Goal: Task Accomplishment & Management: Use online tool/utility

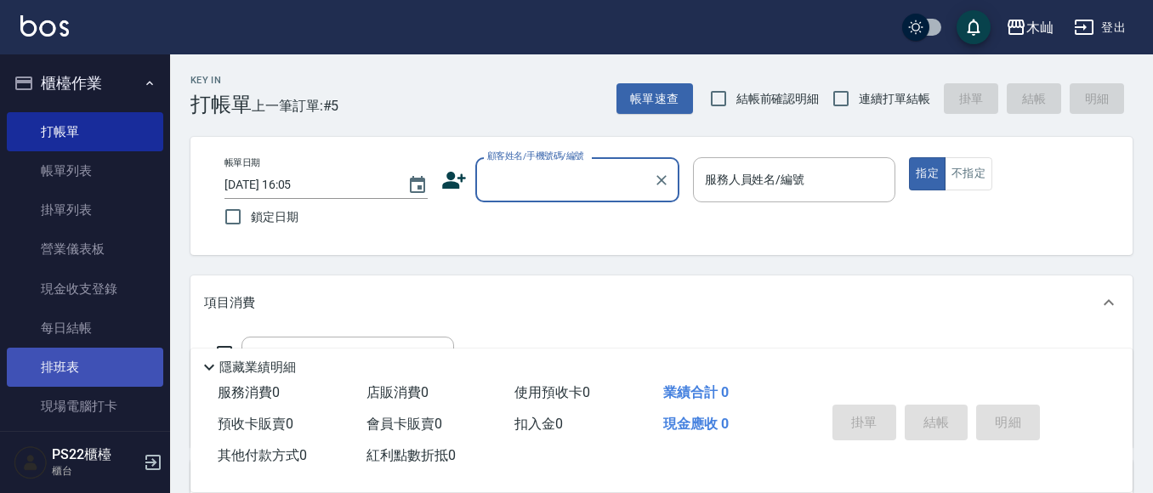
scroll to position [85, 0]
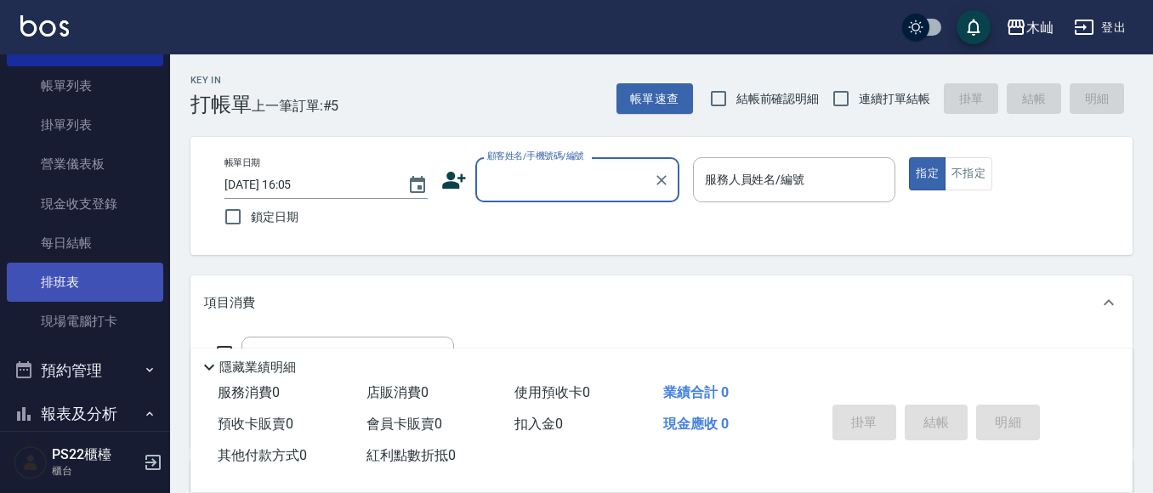
click at [116, 289] on link "排班表" at bounding box center [85, 282] width 156 height 39
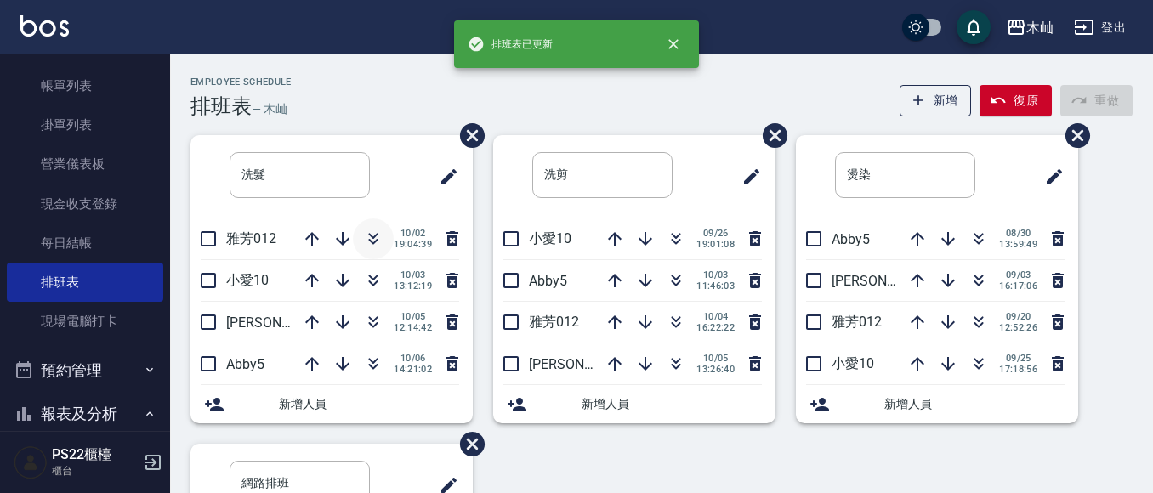
click at [369, 241] on icon "button" at bounding box center [373, 242] width 9 height 6
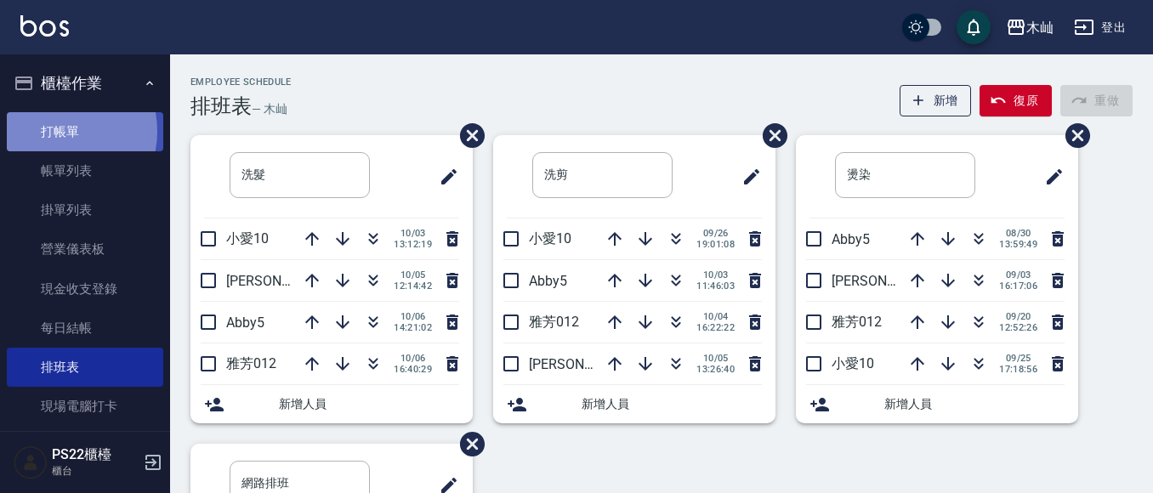
click at [58, 131] on link "打帳單" at bounding box center [85, 131] width 156 height 39
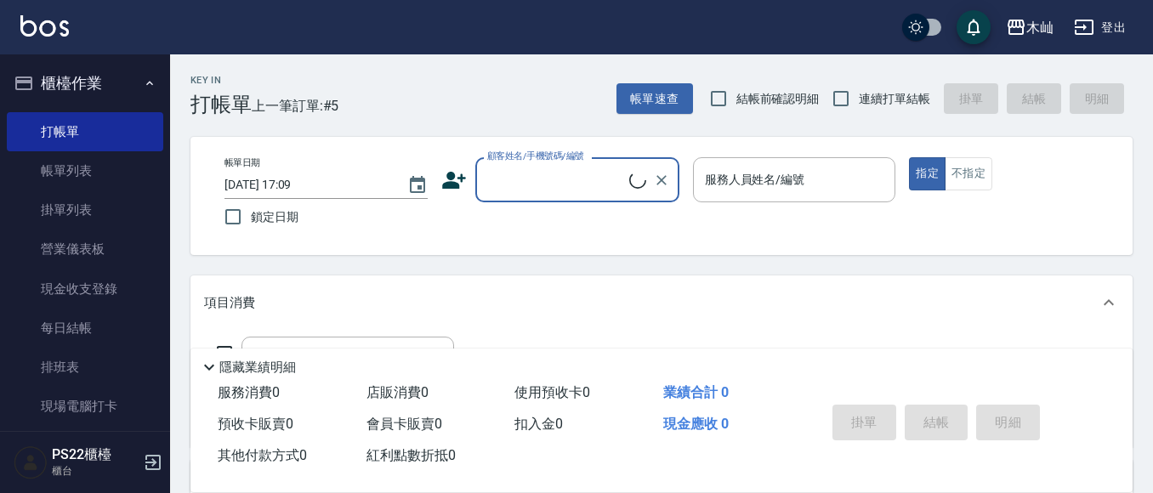
click at [564, 187] on input "顧客姓名/手機號碼/編號" at bounding box center [556, 180] width 146 height 30
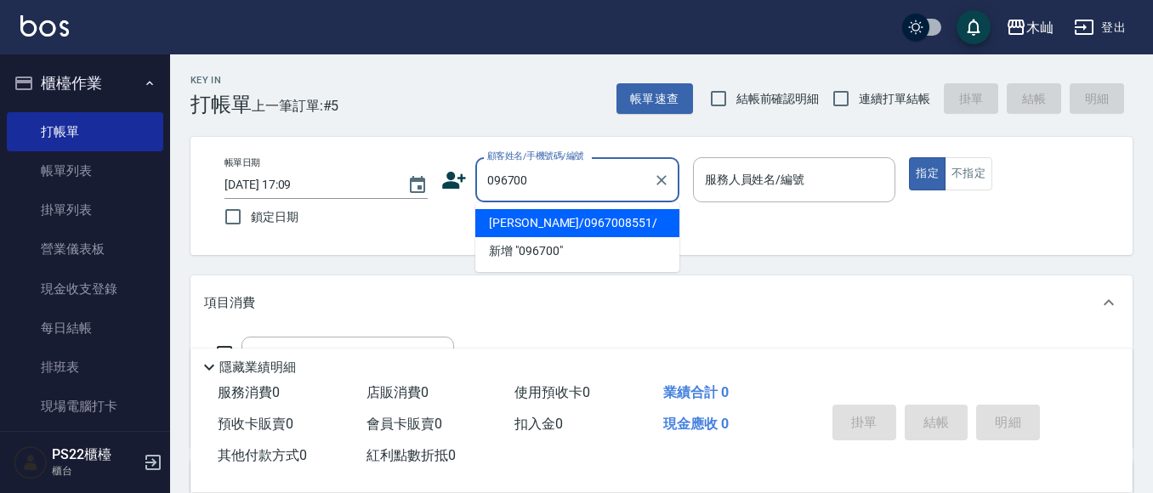
type input "0967008"
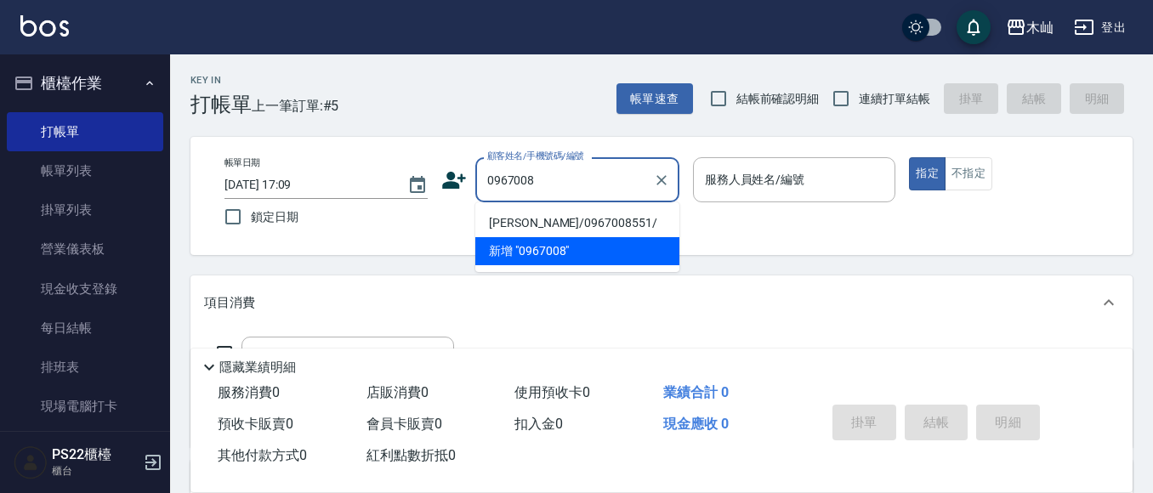
drag, startPoint x: 555, startPoint y: 176, endPoint x: 470, endPoint y: 182, distance: 85.3
click at [470, 182] on div "顧客姓名/手機號碼/編號 0967008 顧客姓名/手機號碼/編號" at bounding box center [560, 179] width 238 height 45
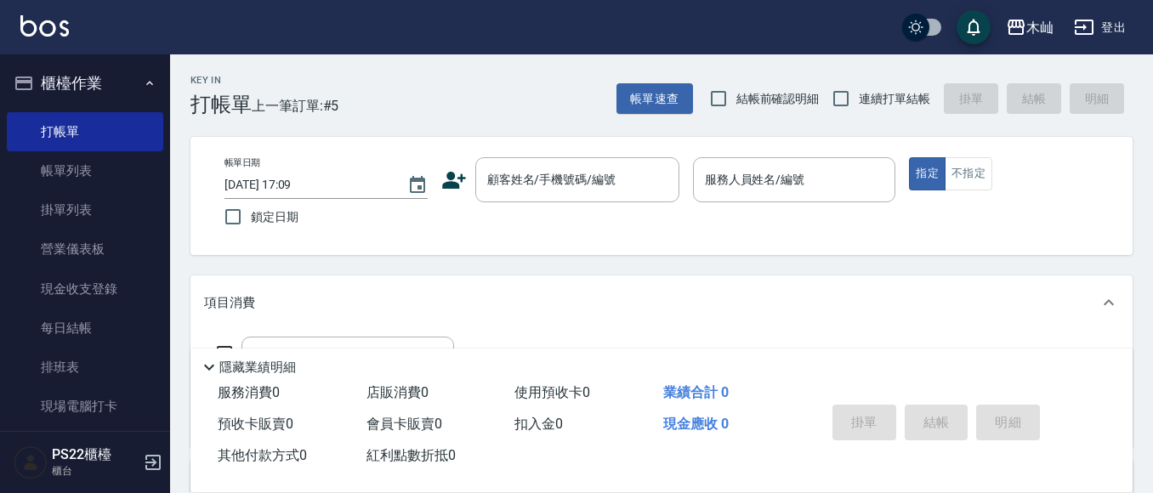
click at [392, 73] on div "Key In 打帳單 上一筆訂單:#5 帳單速查 結帳前確認明細 連續打單結帳 掛單 結帳 明細" at bounding box center [651, 85] width 963 height 62
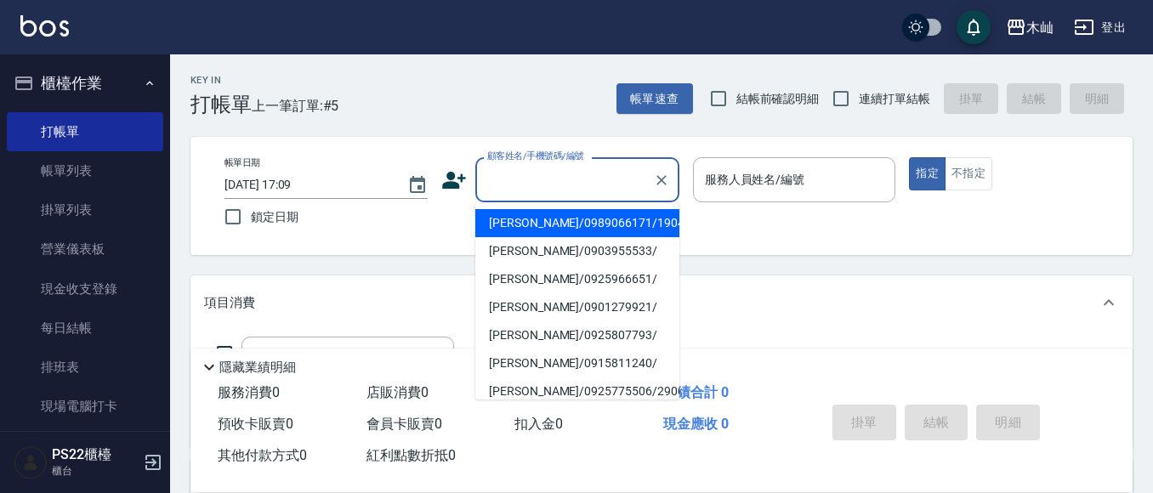
click at [574, 177] on input "顧客姓名/手機號碼/編號" at bounding box center [564, 180] width 163 height 30
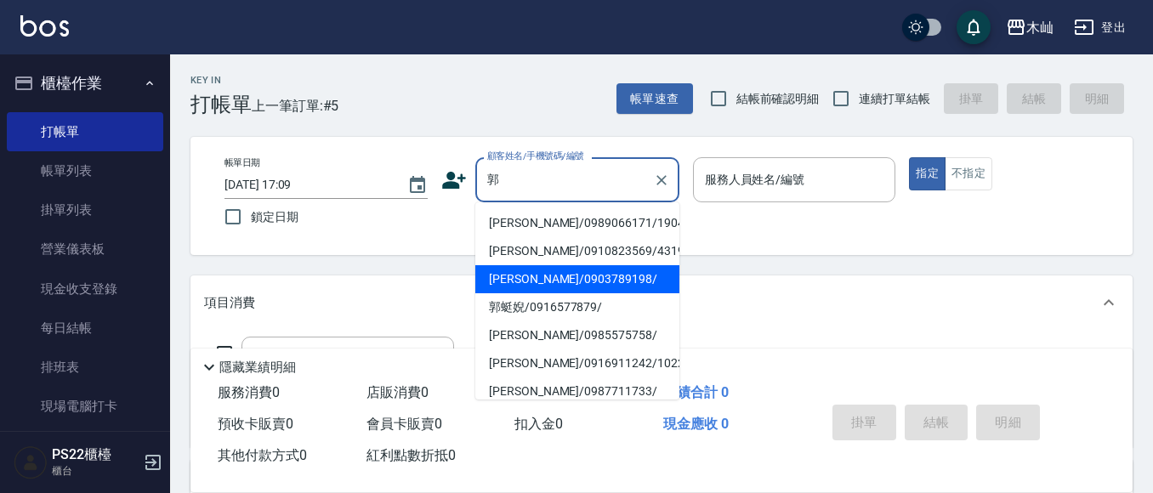
click at [559, 293] on li "[PERSON_NAME]/0903789198/" at bounding box center [577, 279] width 204 height 28
type input "[PERSON_NAME]/0903789198/"
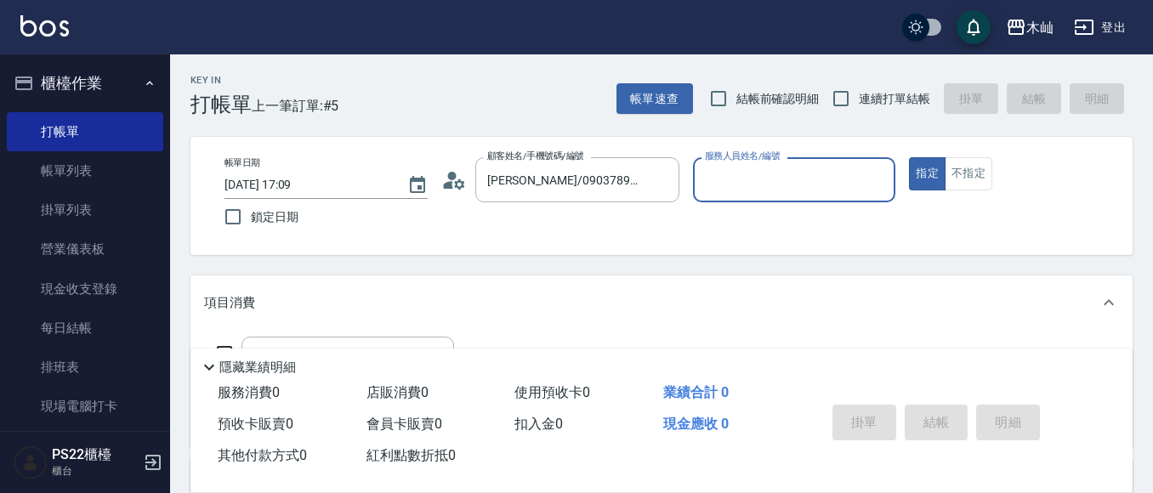
type input "雅芳-012"
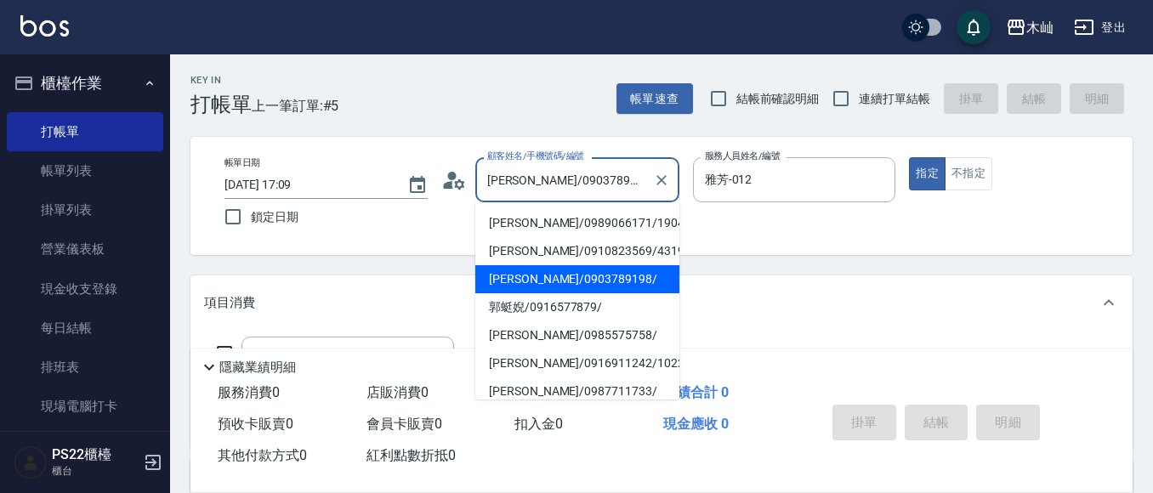
click at [620, 179] on input "[PERSON_NAME]/0903789198/" at bounding box center [564, 180] width 163 height 30
drag, startPoint x: 611, startPoint y: 180, endPoint x: 504, endPoint y: 171, distance: 107.6
click at [504, 171] on input "[PERSON_NAME]/0903789198/" at bounding box center [564, 180] width 163 height 30
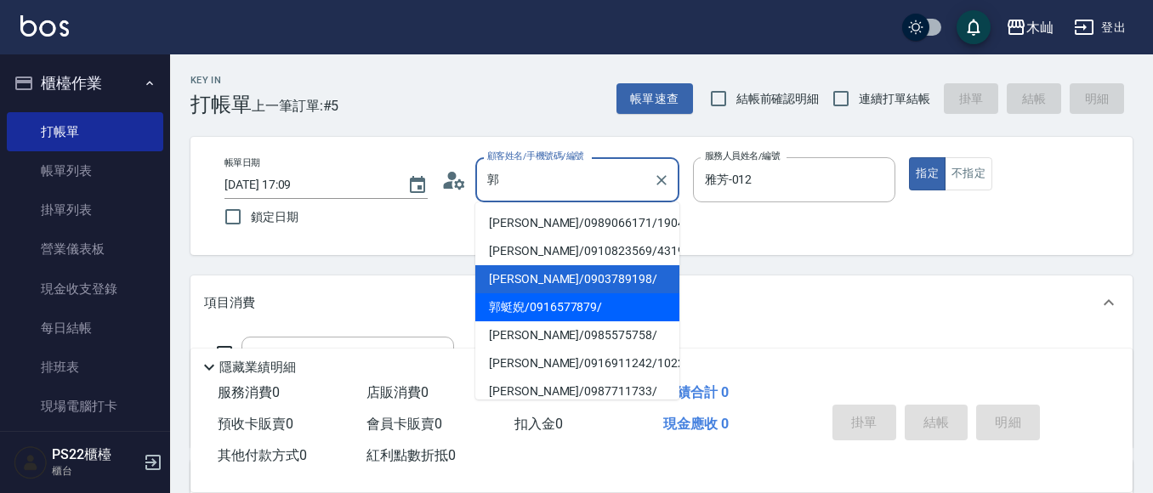
click at [542, 310] on li "郭蜓婗/0916577879/" at bounding box center [577, 307] width 204 height 28
type input "郭蜓婗/0916577879/"
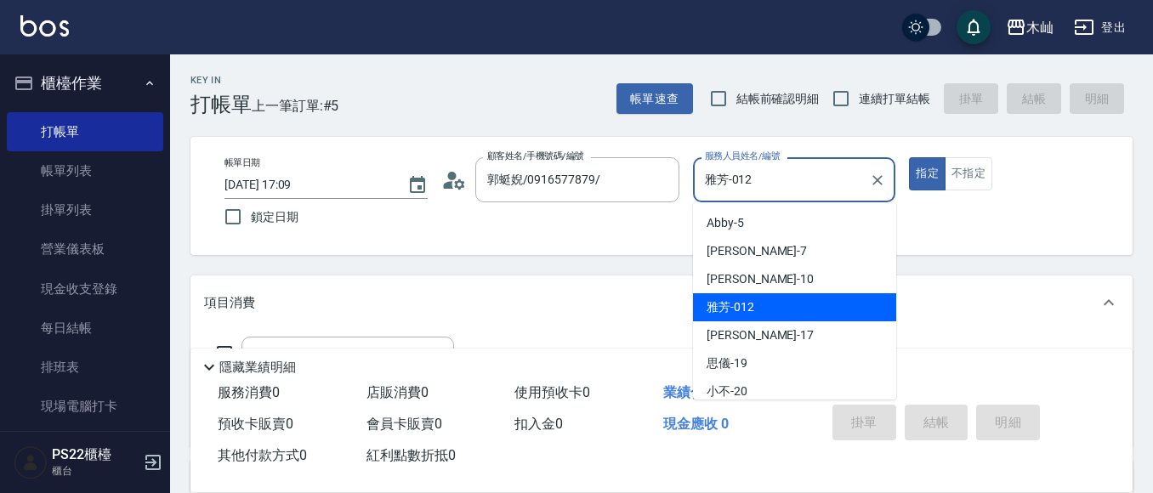
drag, startPoint x: 816, startPoint y: 186, endPoint x: 706, endPoint y: 174, distance: 110.4
click at [706, 174] on input "雅芳-012" at bounding box center [782, 180] width 162 height 30
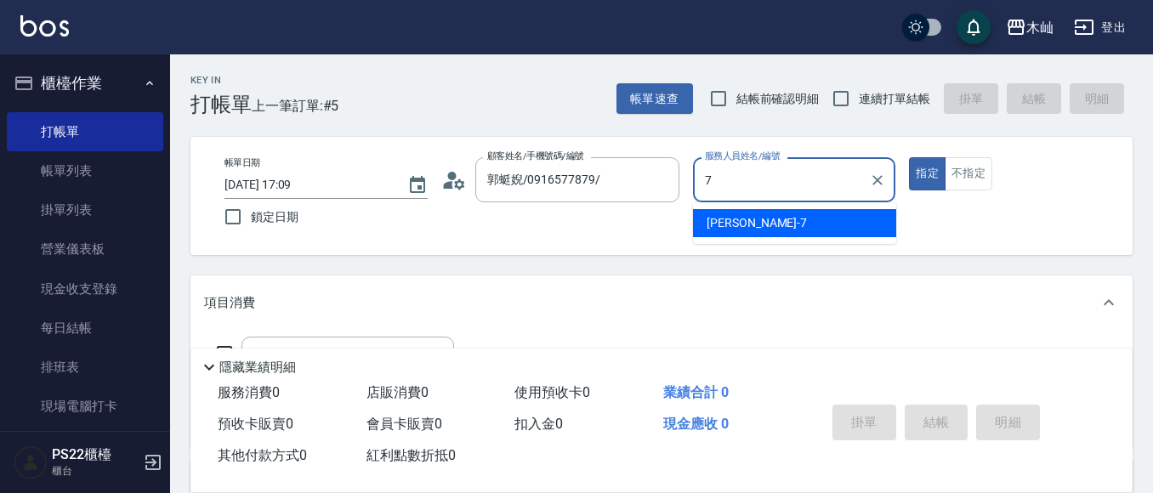
type input "[PERSON_NAME]-7"
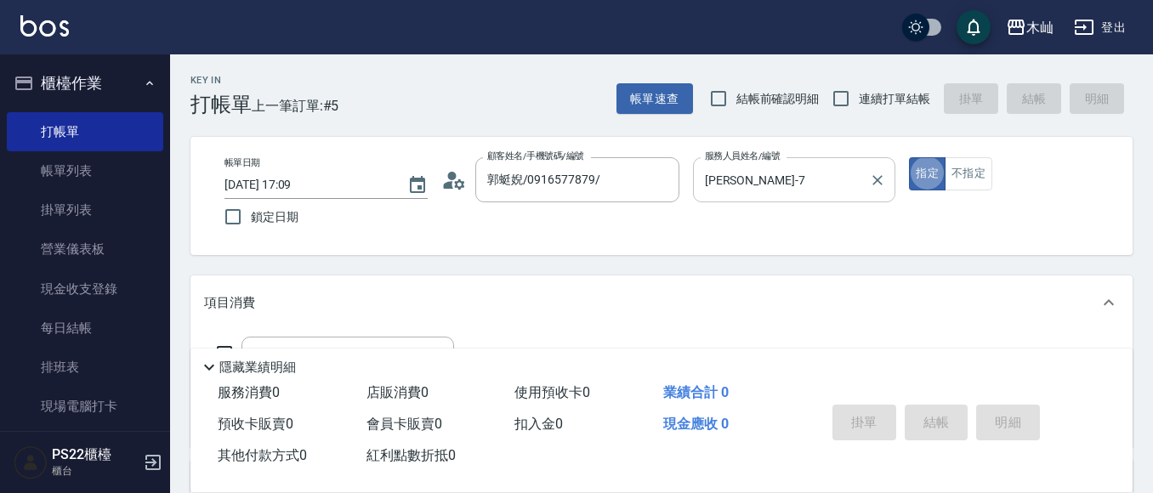
type button "true"
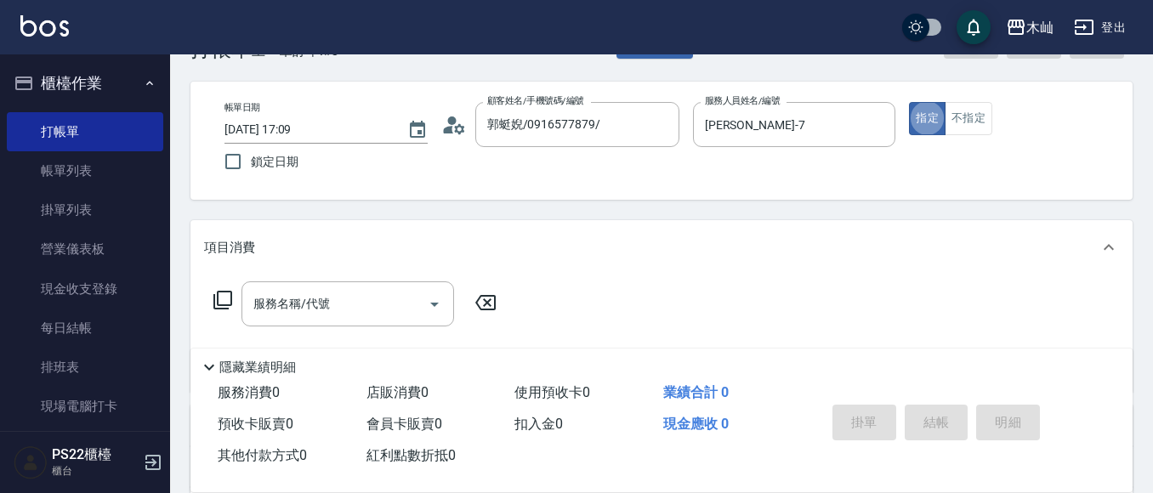
scroll to position [85, 0]
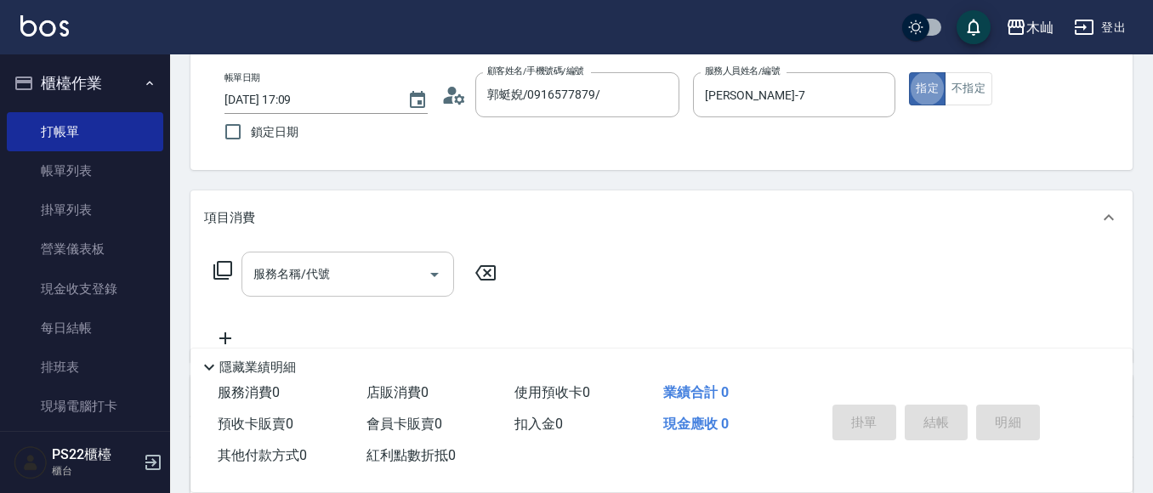
click at [351, 258] on div "服務名稱/代號" at bounding box center [348, 274] width 213 height 45
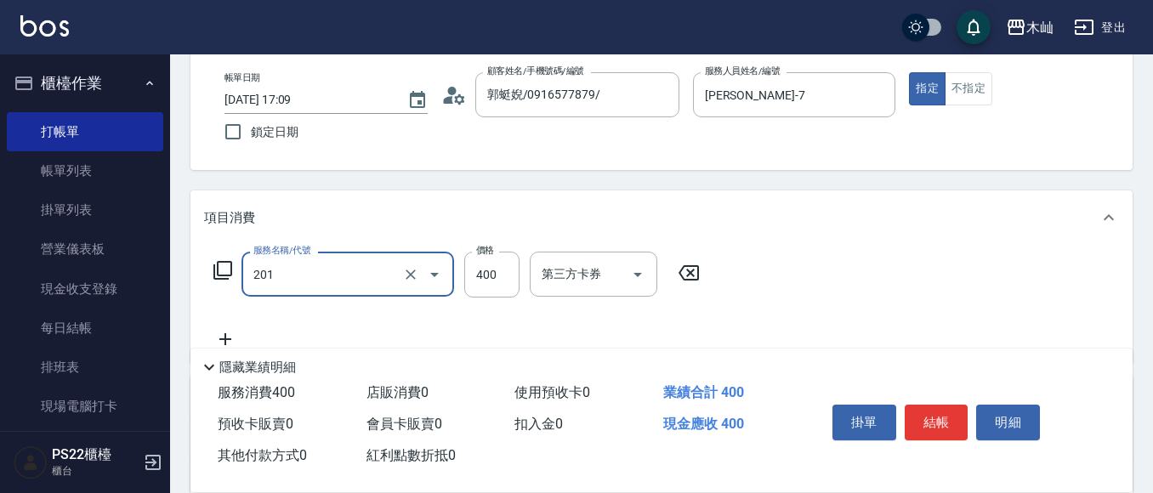
type input "洗剪(201)"
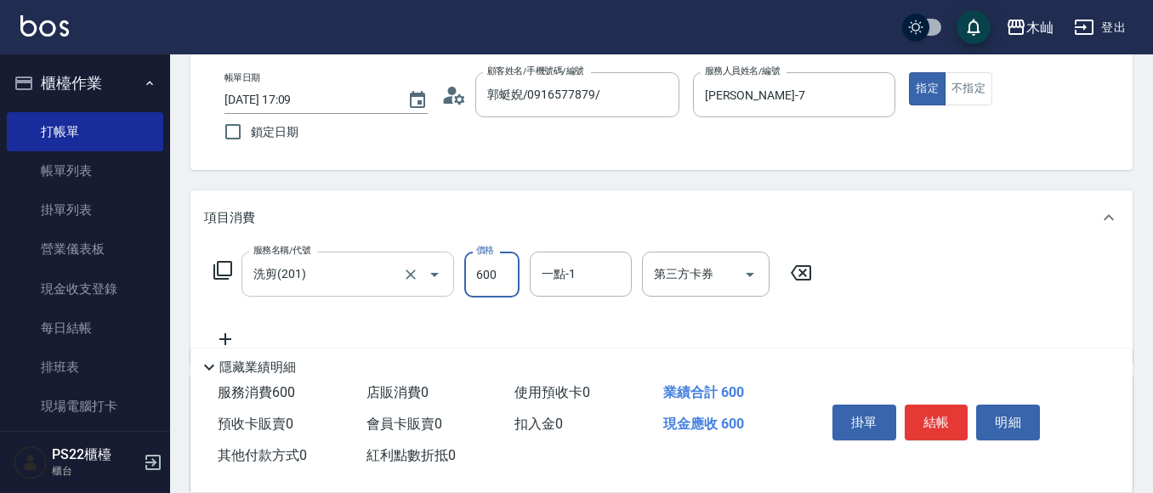
type input "600"
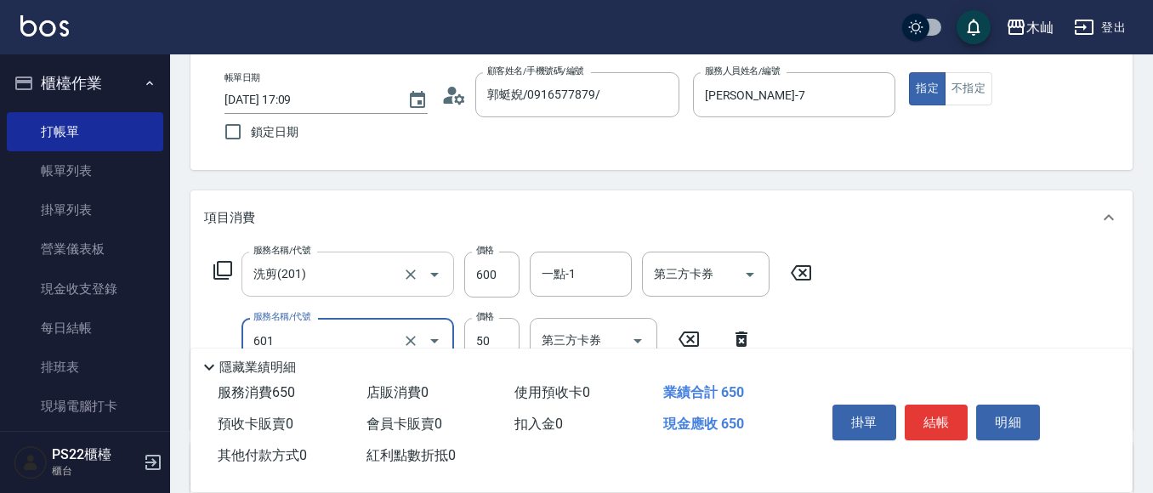
type input "吹捲(601)"
type input "100"
click at [947, 409] on button "結帳" at bounding box center [937, 423] width 64 height 36
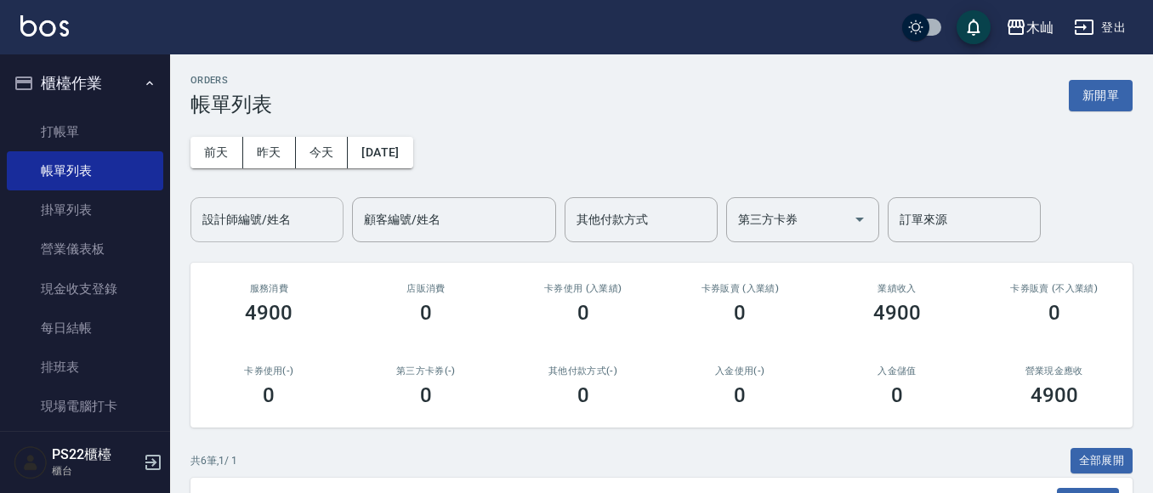
click at [245, 230] on input "設計師編號/姓名" at bounding box center [267, 220] width 138 height 30
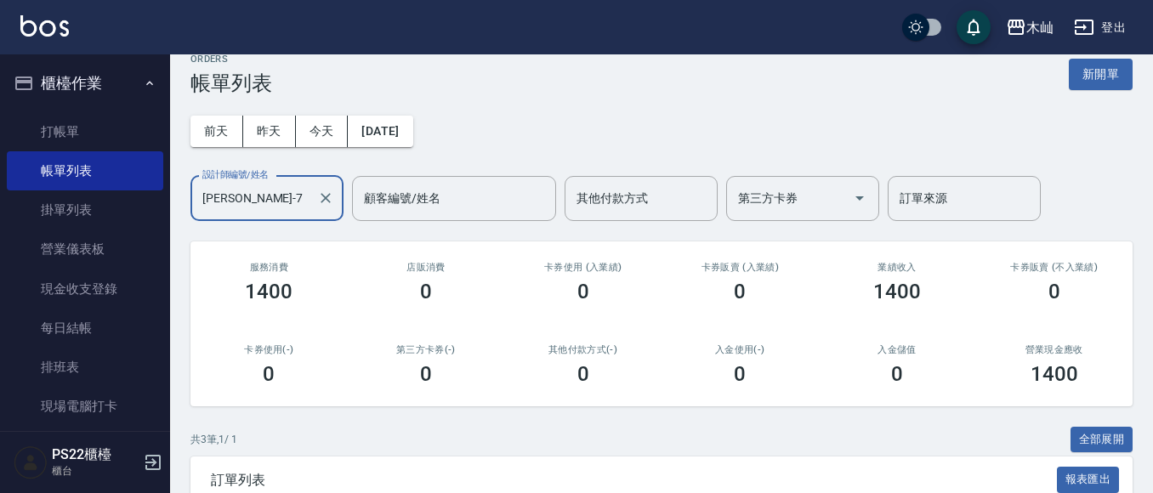
scroll to position [20, 0]
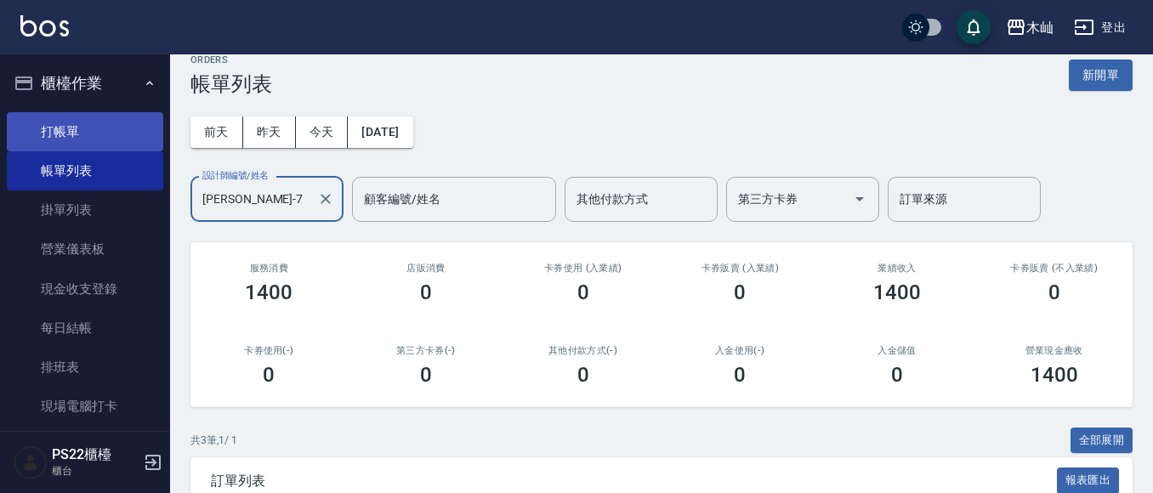
type input "[PERSON_NAME]-7"
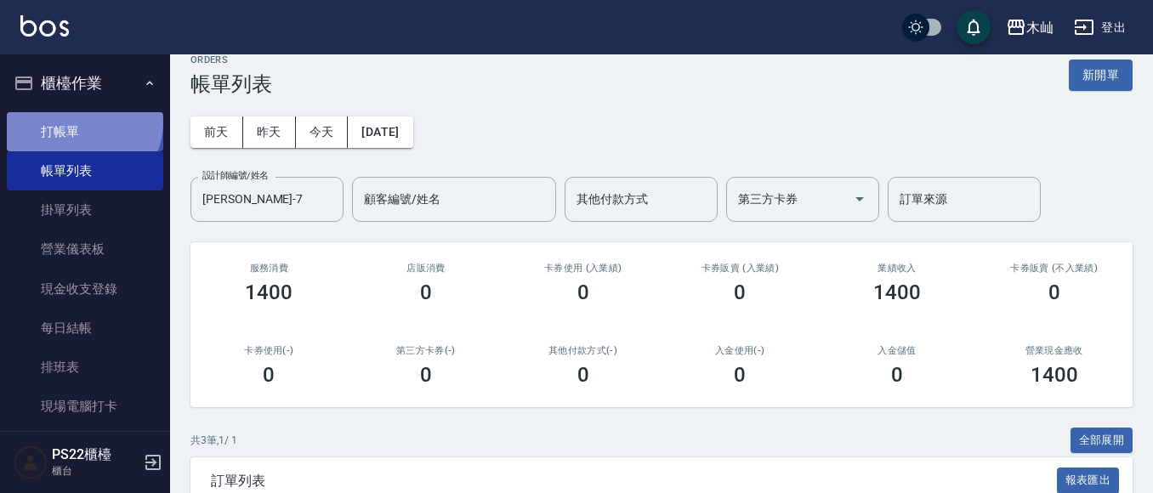
click at [82, 122] on link "打帳單" at bounding box center [85, 131] width 156 height 39
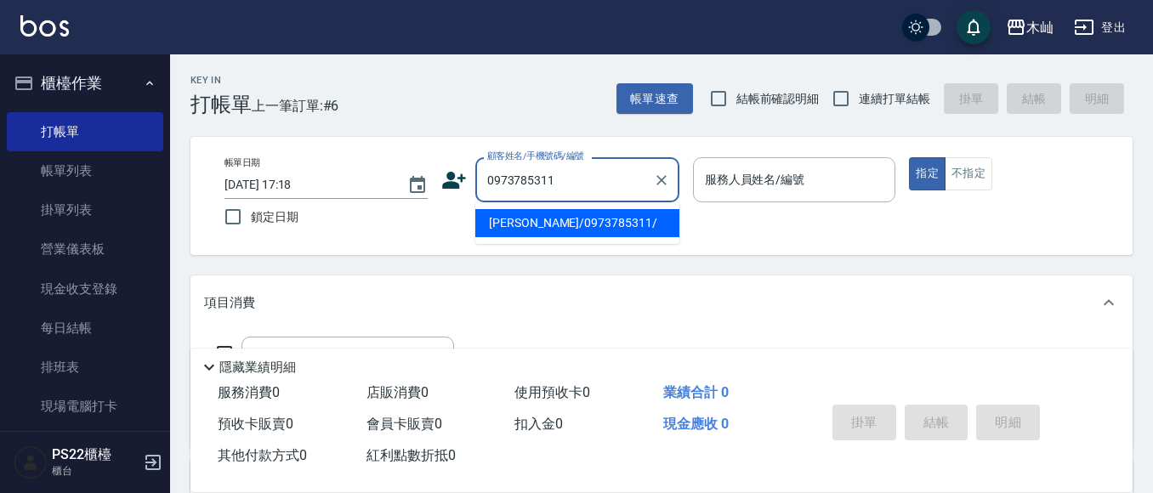
type input "[PERSON_NAME]/0973785311/"
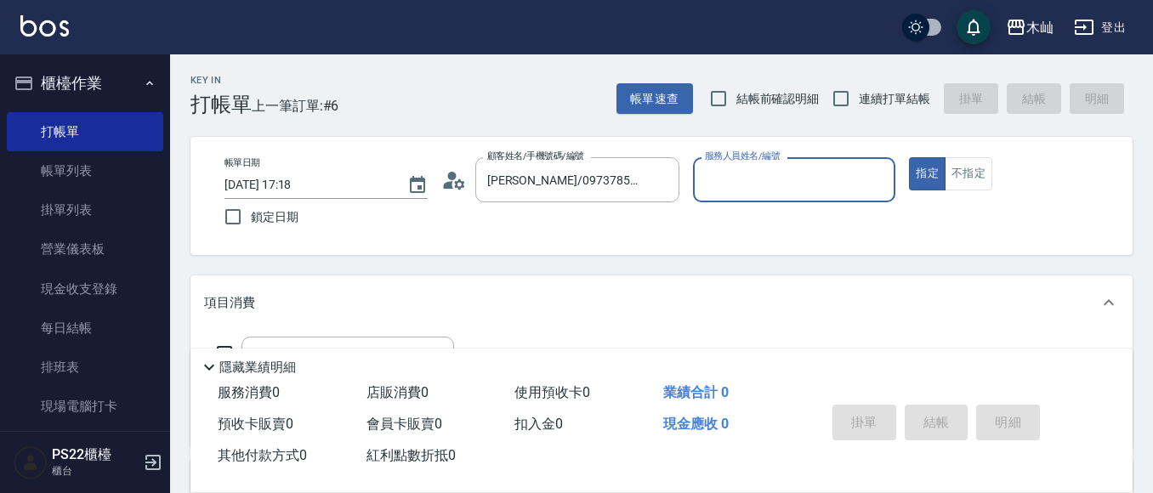
click at [777, 198] on div "服務人員姓名/編號" at bounding box center [794, 179] width 203 height 45
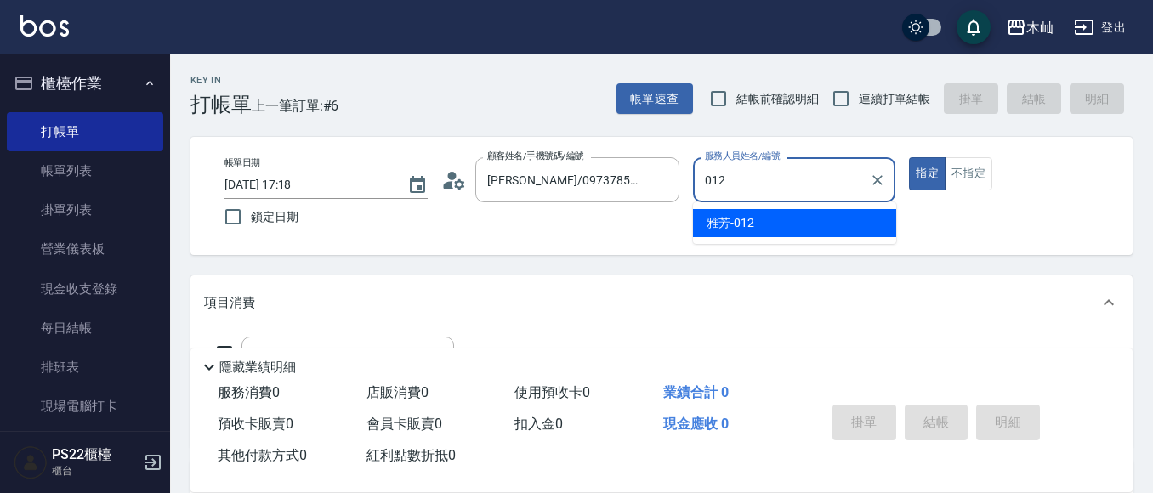
type input "雅芳-012"
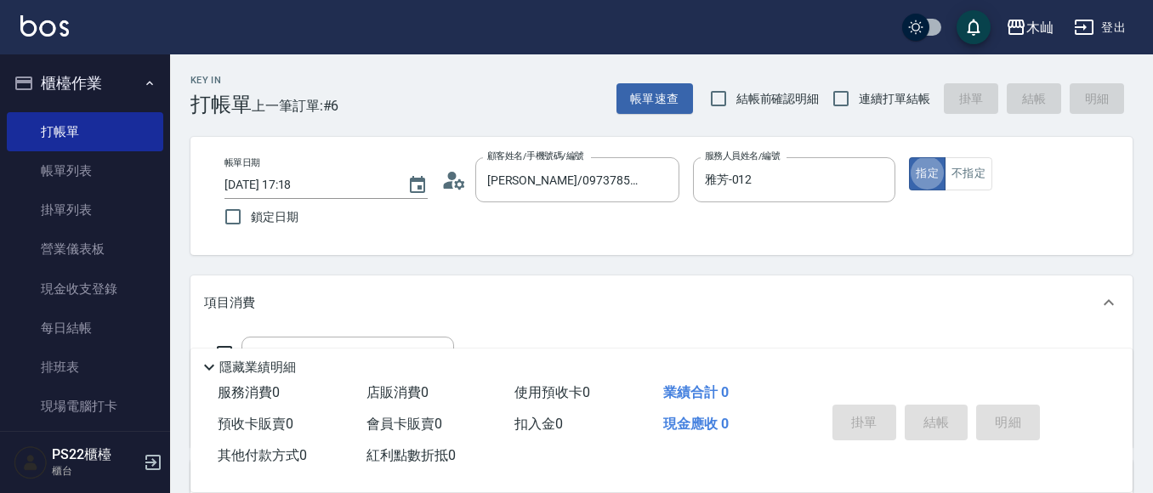
type button "true"
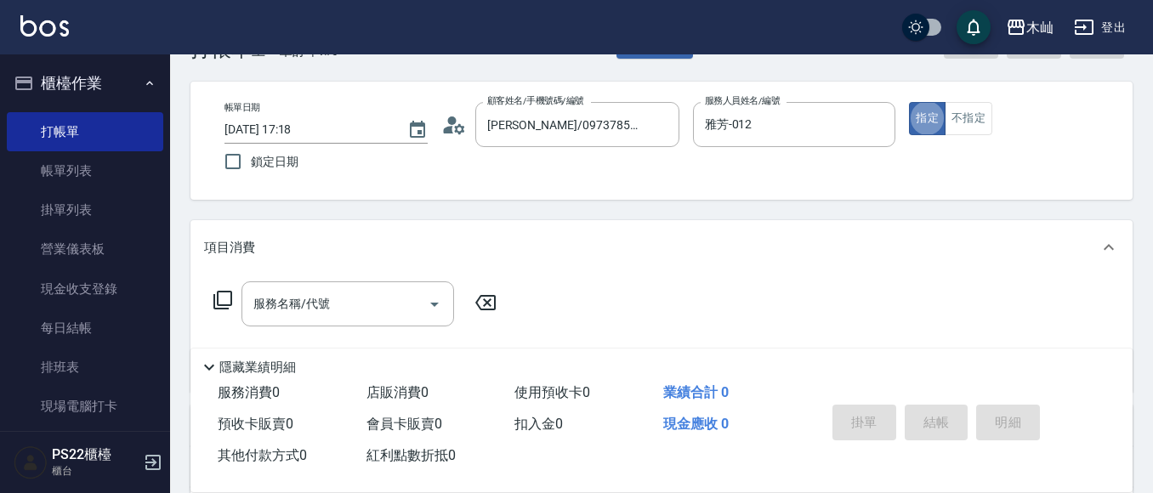
scroll to position [85, 0]
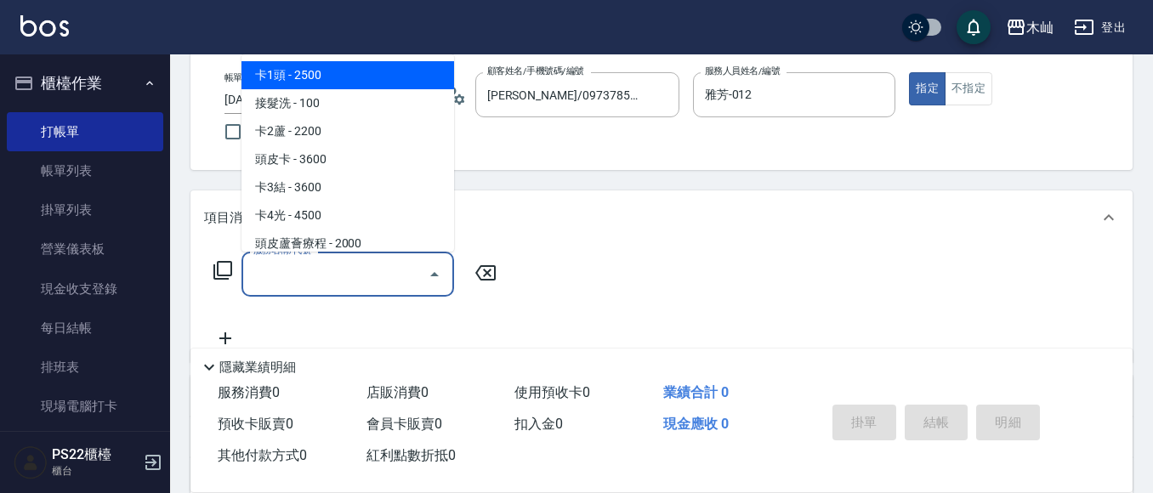
click at [412, 276] on input "服務名稱/代號" at bounding box center [335, 274] width 172 height 30
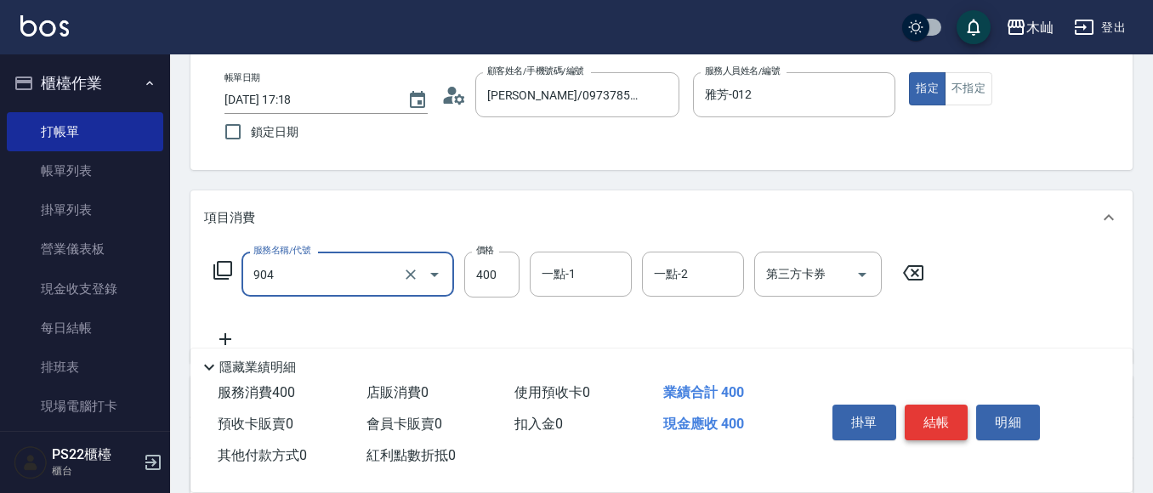
type input "精油洗+瞬護(904)"
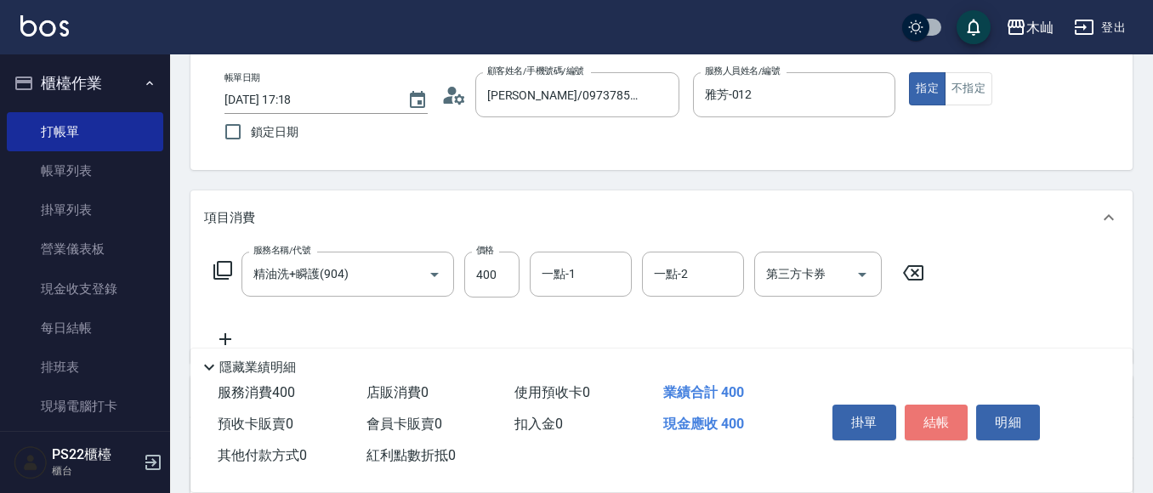
click at [922, 414] on button "結帳" at bounding box center [937, 423] width 64 height 36
